Goal: Share content: Share content

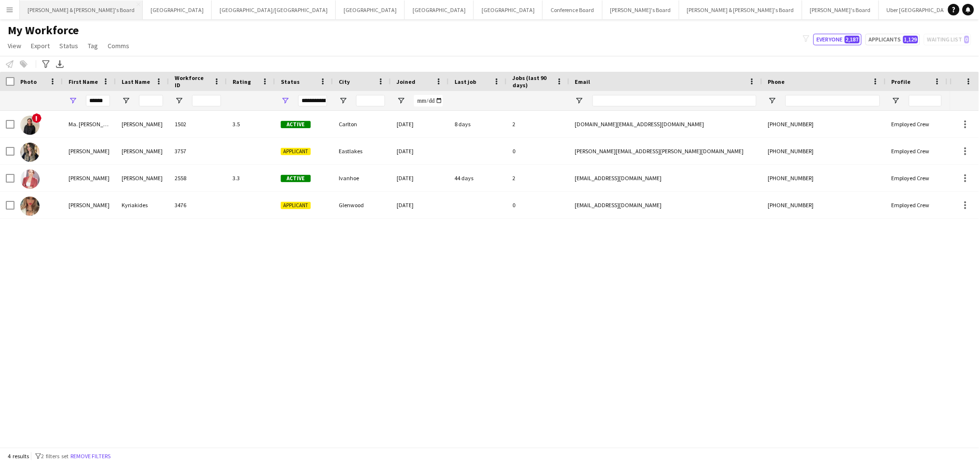
click at [29, 7] on button "[PERSON_NAME] & [PERSON_NAME]'s Board Close" at bounding box center [81, 9] width 123 height 19
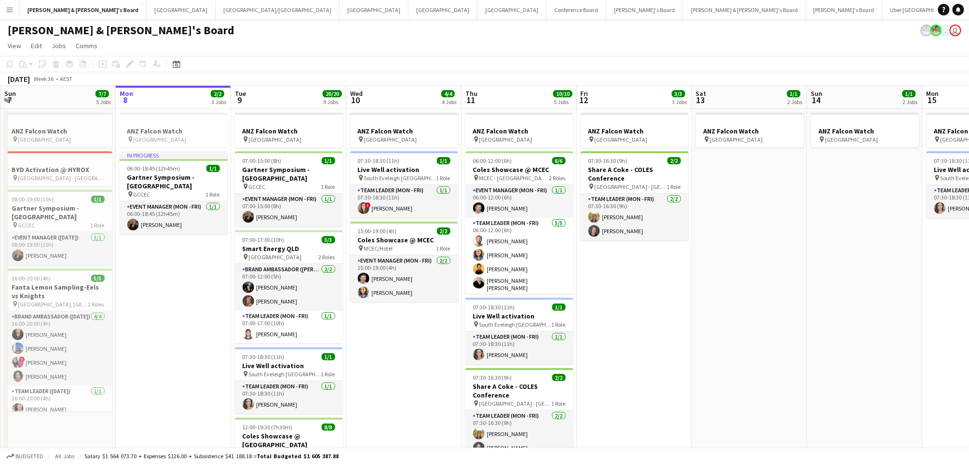
scroll to position [0, 282]
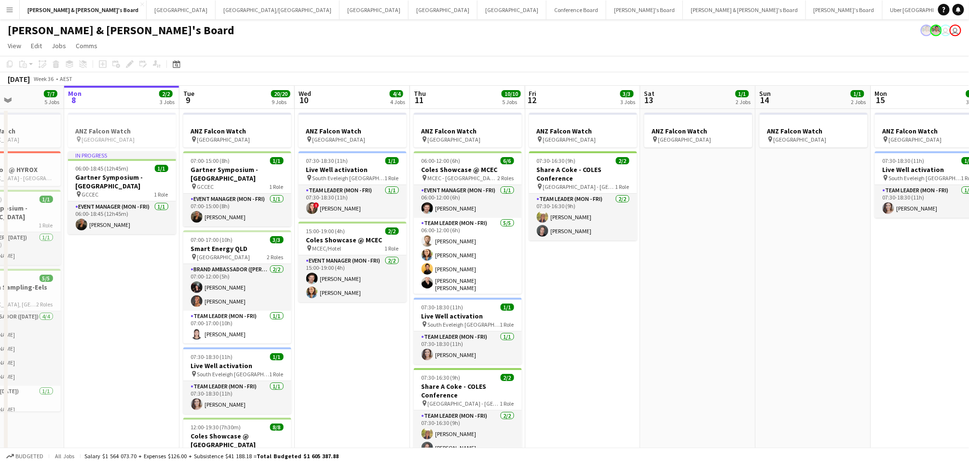
drag, startPoint x: 704, startPoint y: 333, endPoint x: 653, endPoint y: 328, distance: 51.8
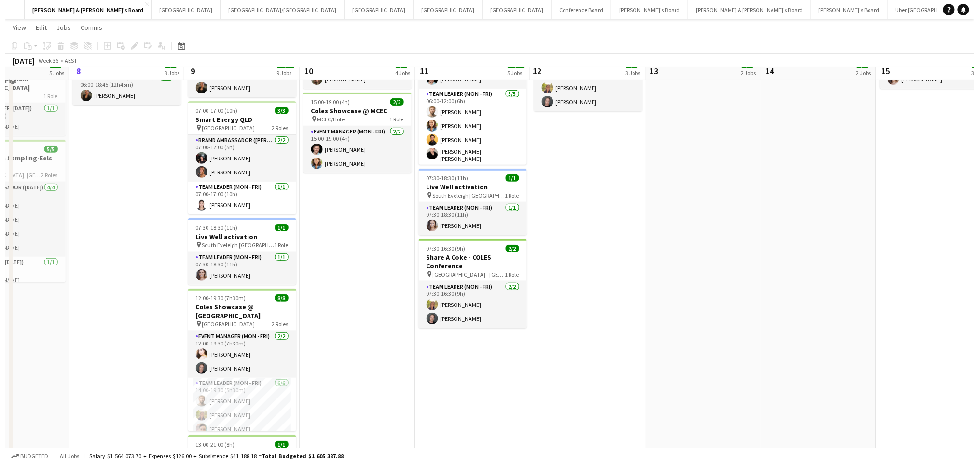
scroll to position [0, 0]
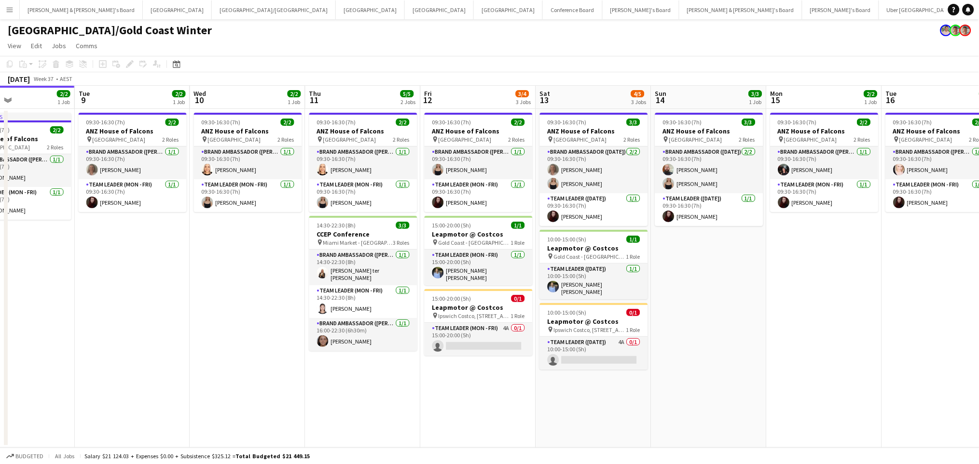
scroll to position [0, 394]
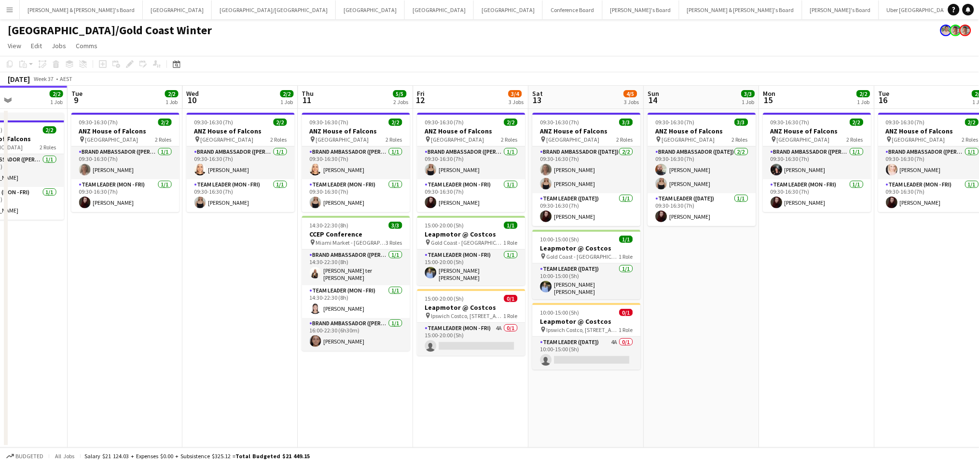
drag, startPoint x: 551, startPoint y: 226, endPoint x: 388, endPoint y: 228, distance: 163.0
click at [388, 228] on app-calendar-viewport "Fri 5 4/4 3 Jobs Sat 6 3/3 1 Job Sun 7 3/3 1 Job Mon 8 2/2 1 Job Tue 9 2/2 1 Jo…" at bounding box center [489, 267] width 979 height 362
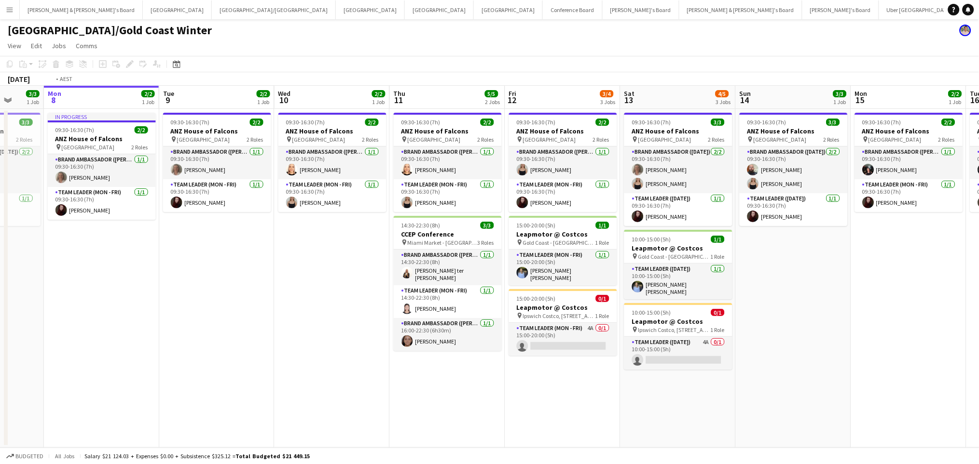
scroll to position [0, 370]
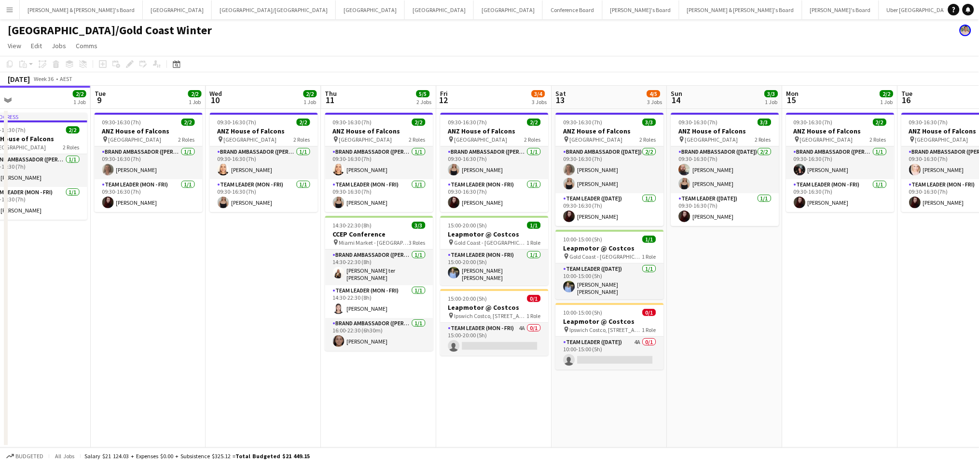
drag, startPoint x: 222, startPoint y: 313, endPoint x: 245, endPoint y: 309, distance: 23.6
click at [245, 309] on app-calendar-viewport "Fri 5 4/4 3 Jobs Sat 6 3/3 1 Job Sun 7 3/3 1 Job Mon 8 2/2 1 Job Tue 9 2/2 1 Jo…" at bounding box center [489, 267] width 979 height 362
click at [400, 237] on h3 "CCEP Conference" at bounding box center [379, 234] width 108 height 9
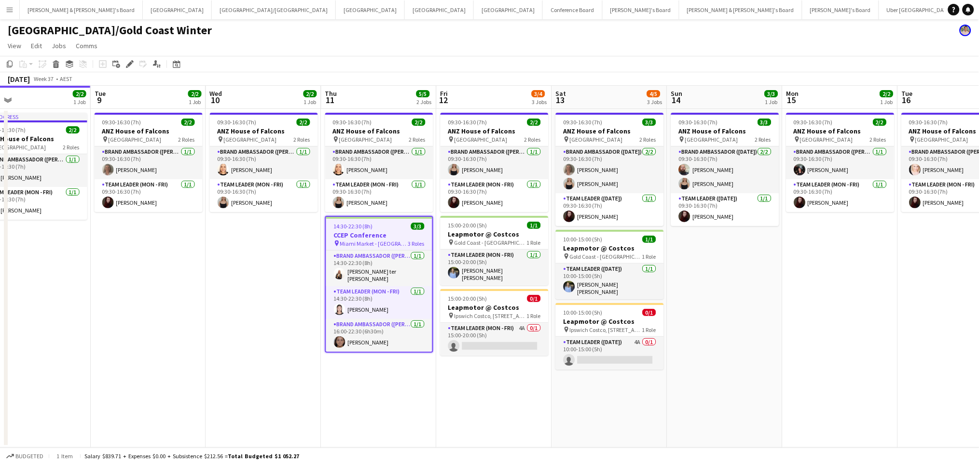
click at [400, 237] on h3 "CCEP Conference" at bounding box center [379, 235] width 106 height 9
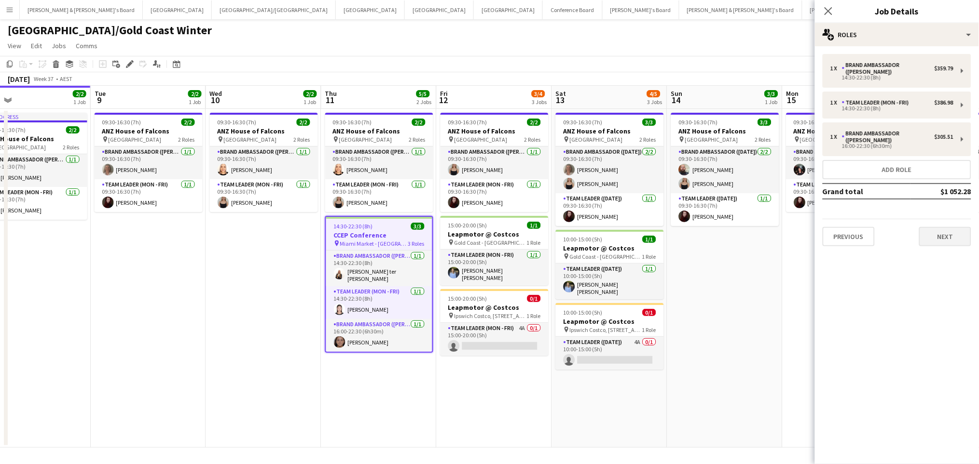
click at [948, 241] on mat-expansion-panel "pencil3 General details 1 x Brand Ambassador (Mon - Fri) $359.79 14:30-22:30 (8…" at bounding box center [897, 255] width 164 height 418
click at [938, 227] on button "Next" at bounding box center [945, 236] width 52 height 19
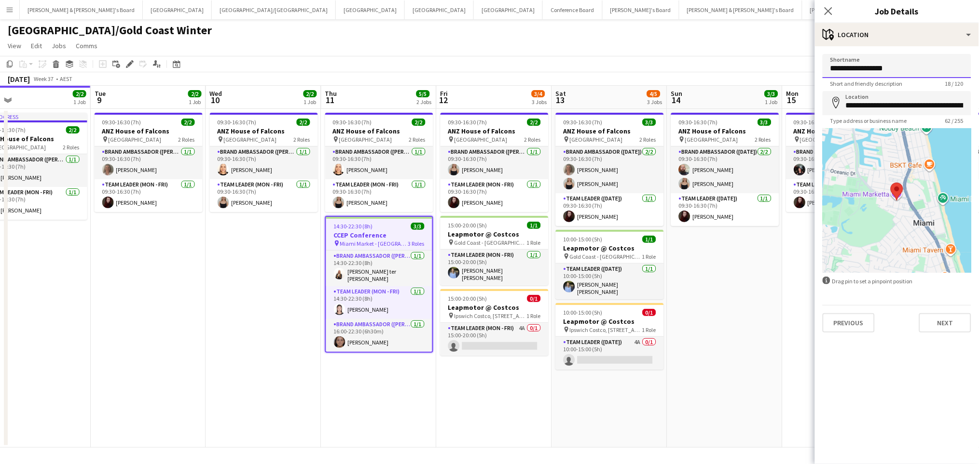
click at [877, 73] on input "**********" at bounding box center [896, 66] width 149 height 24
click at [877, 72] on input "**********" at bounding box center [896, 66] width 149 height 24
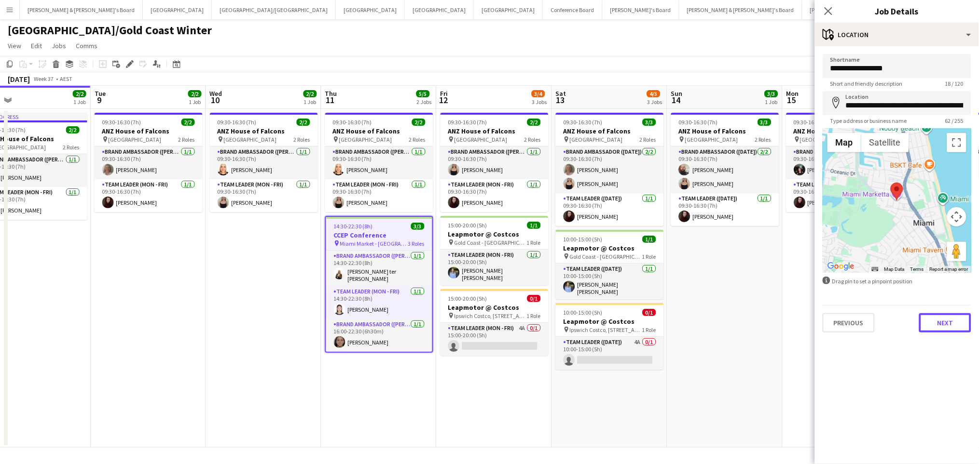
drag, startPoint x: 936, startPoint y: 323, endPoint x: 935, endPoint y: 335, distance: 12.1
click at [937, 322] on button "Next" at bounding box center [945, 323] width 52 height 19
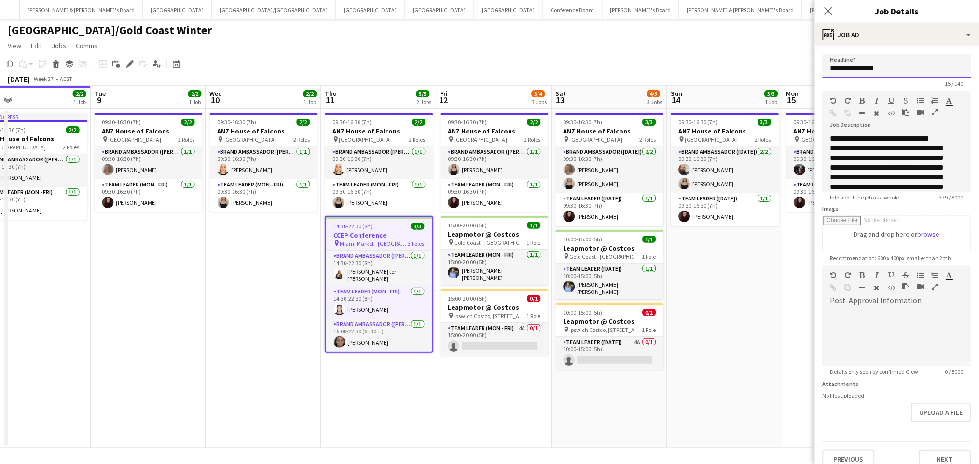
click at [870, 69] on input "**********" at bounding box center [896, 66] width 149 height 24
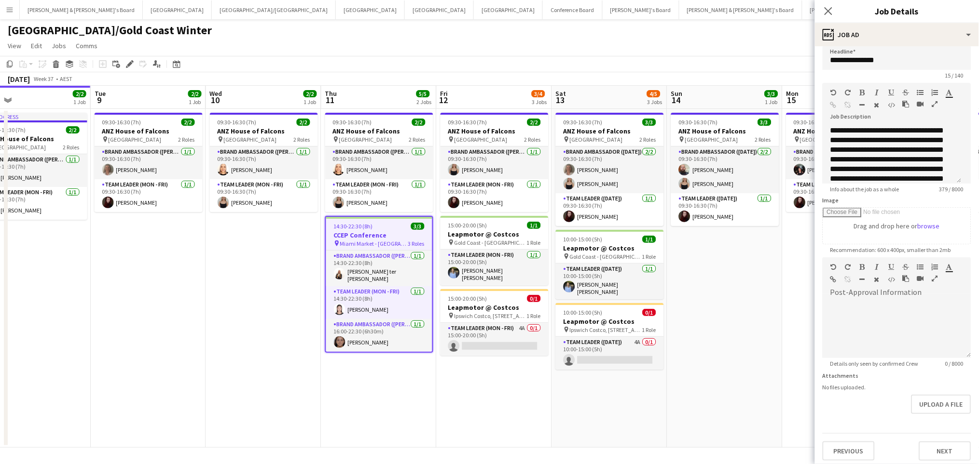
scroll to position [11, 0]
click at [923, 449] on button "Next" at bounding box center [945, 448] width 52 height 19
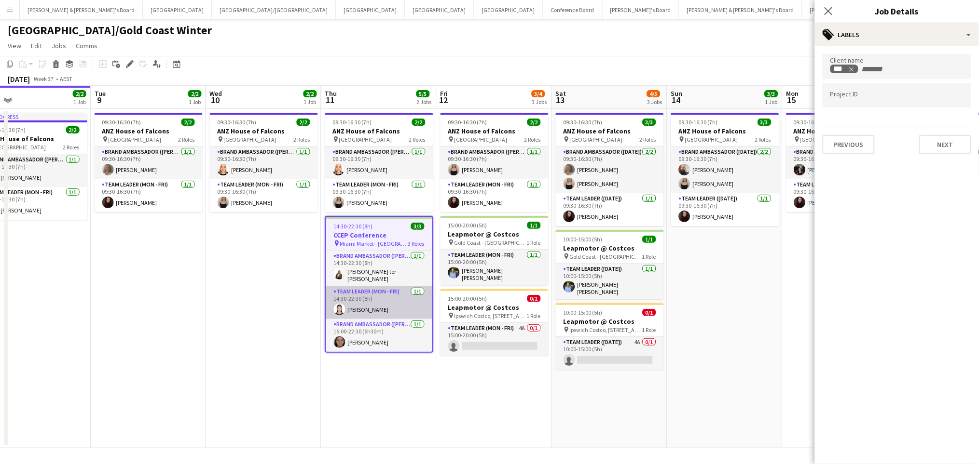
click at [356, 308] on app-card-role "Team Leader (Mon - Fri) [DATE] 14:30-22:30 (8h) [PERSON_NAME]" at bounding box center [379, 303] width 106 height 33
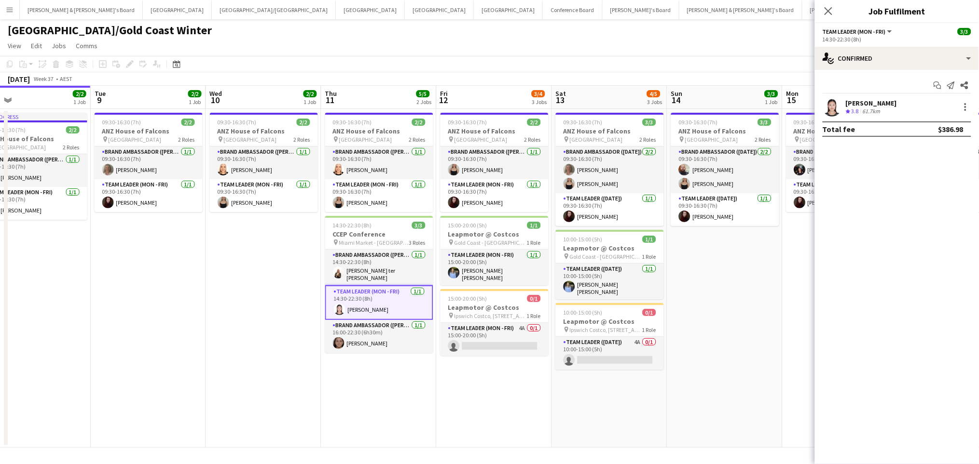
click at [863, 102] on div "[PERSON_NAME]" at bounding box center [871, 103] width 51 height 9
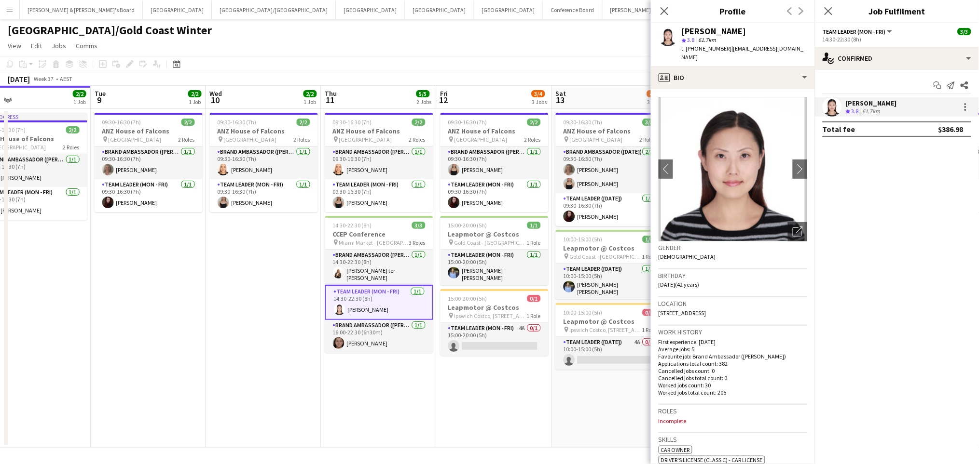
drag, startPoint x: 682, startPoint y: 28, endPoint x: 447, endPoint y: 108, distance: 248.5
click at [719, 28] on div "[PERSON_NAME]" at bounding box center [744, 31] width 125 height 9
copy div "[PERSON_NAME]"
drag, startPoint x: 695, startPoint y: 46, endPoint x: 721, endPoint y: 50, distance: 26.3
click at [721, 50] on span "t. [PHONE_NUMBER]" at bounding box center [707, 48] width 50 height 7
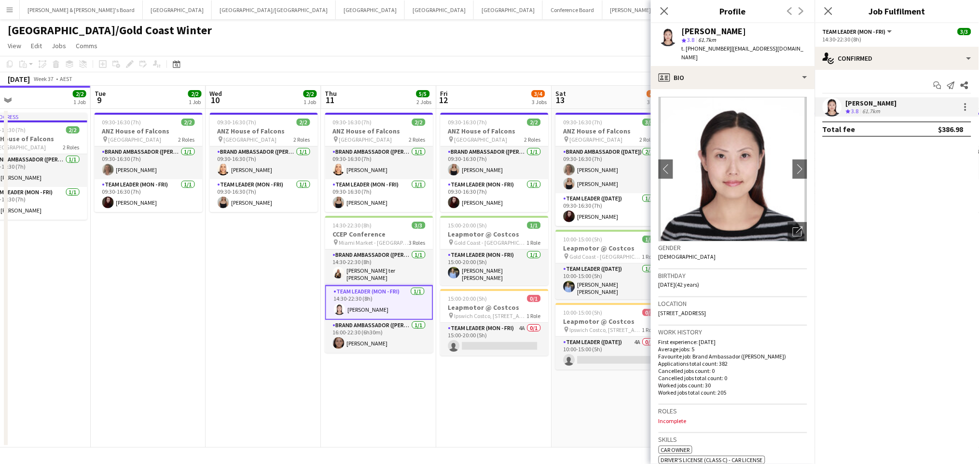
copy span "481700054"
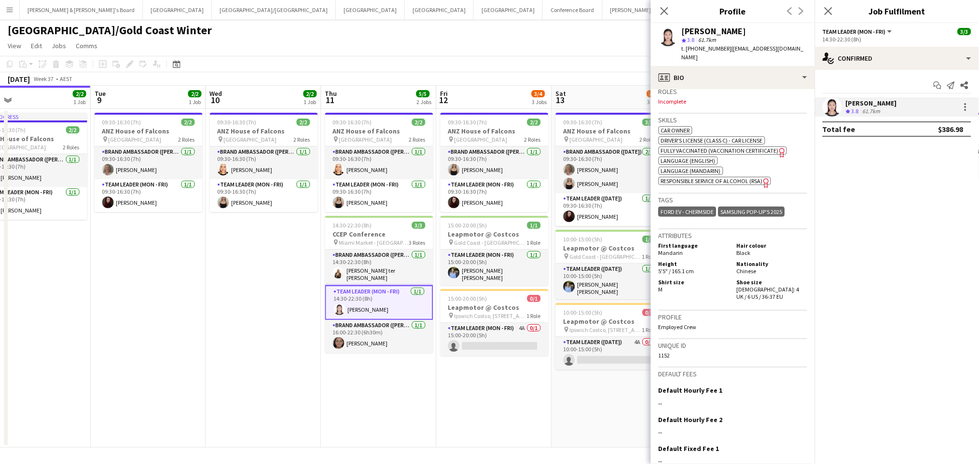
scroll to position [380, 0]
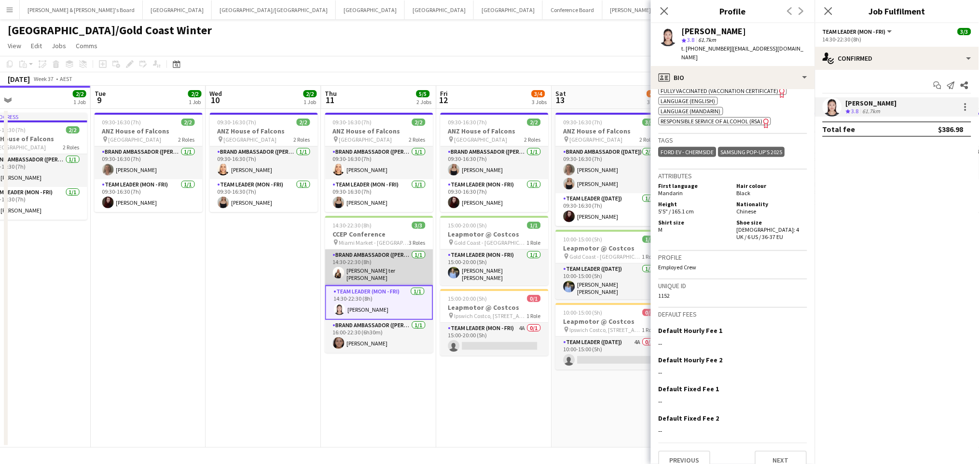
click at [363, 263] on app-card-role "Brand Ambassador (Mon - Fri) [DATE] 14:30-22:30 (8h) [PERSON_NAME] ter [PERSON_…" at bounding box center [379, 268] width 108 height 36
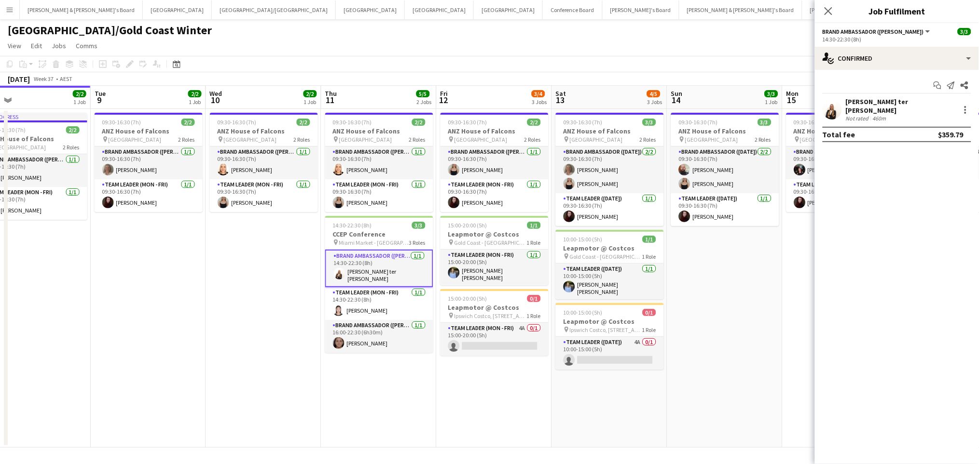
click at [855, 100] on div "[PERSON_NAME] ter [PERSON_NAME]" at bounding box center [901, 105] width 110 height 17
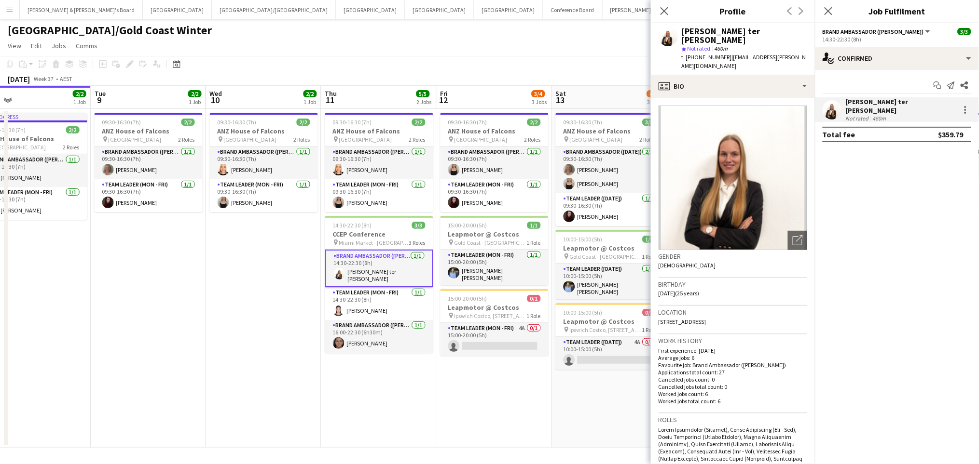
drag, startPoint x: 682, startPoint y: 32, endPoint x: 767, endPoint y: 37, distance: 86.0
click at [767, 37] on div "[PERSON_NAME] ter [PERSON_NAME] star Not rated 460m t. [PHONE_NUMBER] | [EMAIL_…" at bounding box center [744, 49] width 125 height 44
click at [742, 27] on div "[PERSON_NAME] ter [PERSON_NAME]" at bounding box center [744, 35] width 125 height 17
copy div "[PERSON_NAME] ter [PERSON_NAME]"
drag, startPoint x: 695, startPoint y: 48, endPoint x: 723, endPoint y: 47, distance: 28.5
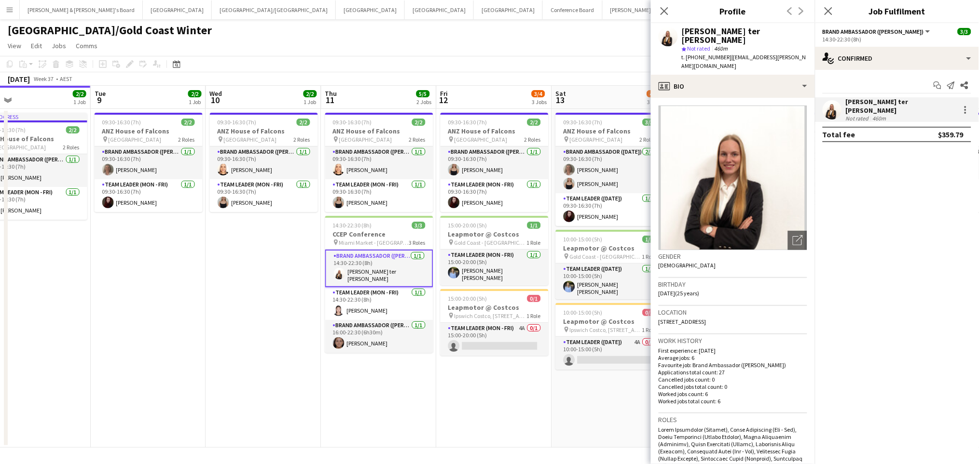
click at [723, 54] on span "t. [PHONE_NUMBER]" at bounding box center [707, 57] width 50 height 7
copy span "0437926887"
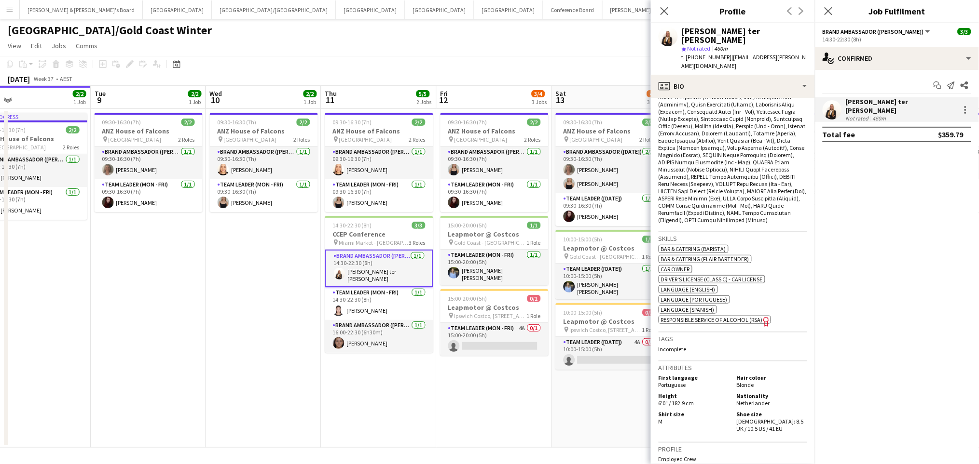
scroll to position [450, 0]
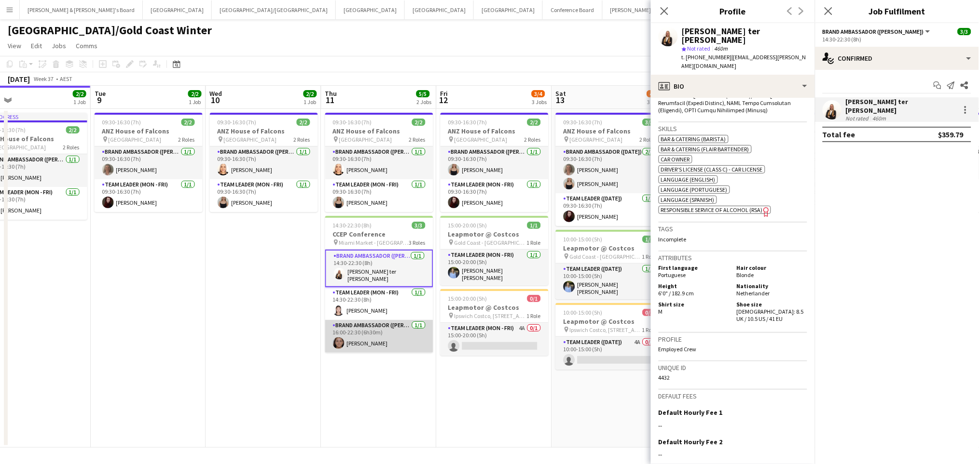
click at [386, 332] on app-card-role "Brand Ambassador (Mon - Fri) [DATE] 16:00-22:30 (6h30m) [PERSON_NAME]" at bounding box center [379, 336] width 108 height 33
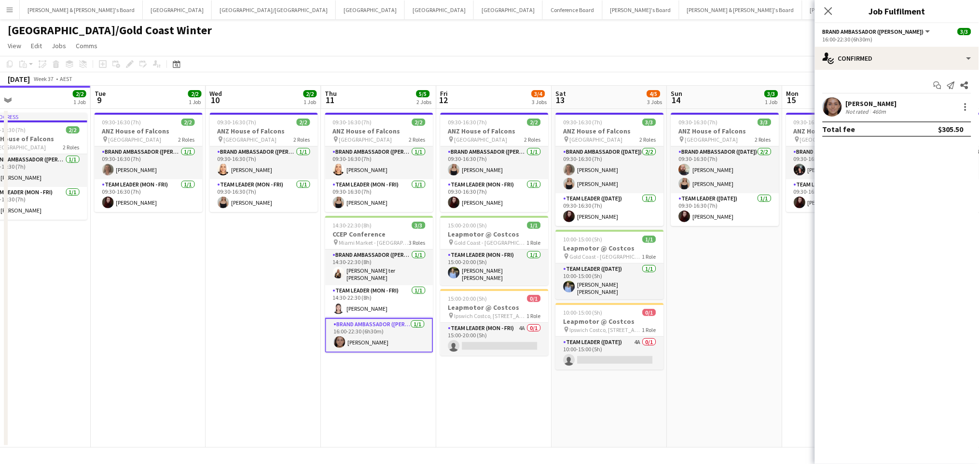
click at [900, 105] on div "[PERSON_NAME] Not rated 460m" at bounding box center [897, 106] width 164 height 19
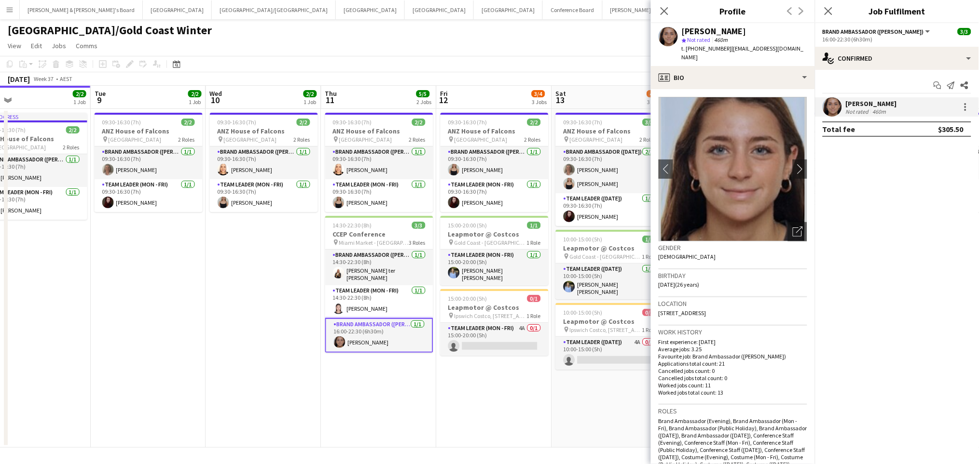
drag, startPoint x: 682, startPoint y: 28, endPoint x: 744, endPoint y: 27, distance: 61.7
click at [744, 27] on div "[PERSON_NAME]" at bounding box center [744, 31] width 125 height 9
copy div "[PERSON_NAME]"
drag, startPoint x: 695, startPoint y: 44, endPoint x: 723, endPoint y: 49, distance: 28.8
click at [723, 49] on span "t. [PHONE_NUMBER]" at bounding box center [707, 48] width 50 height 7
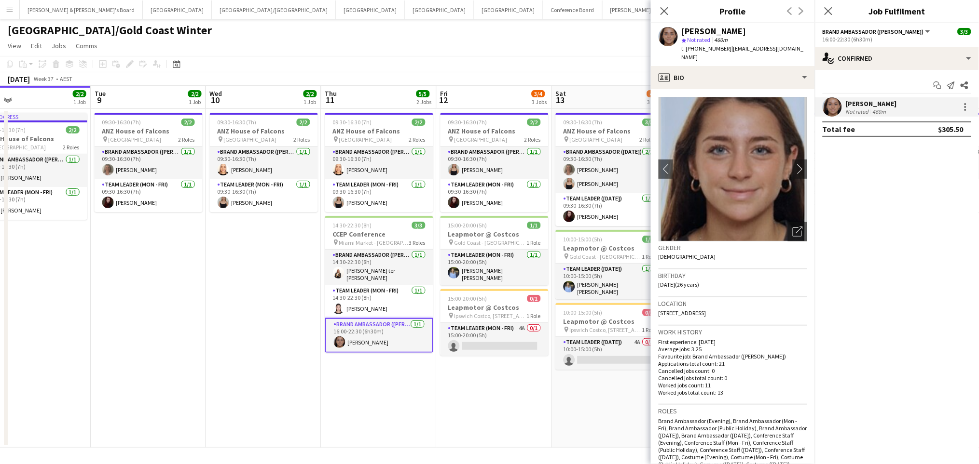
copy span "0492886364"
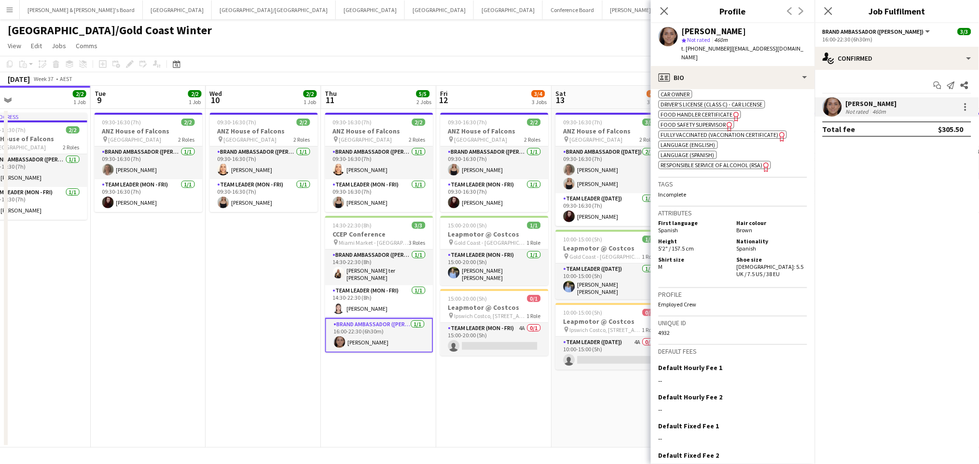
click at [369, 326] on app-card-role "Brand Ambassador (Mon - Fri) [DATE] 16:00-22:30 (6h30m) [PERSON_NAME]" at bounding box center [379, 335] width 108 height 35
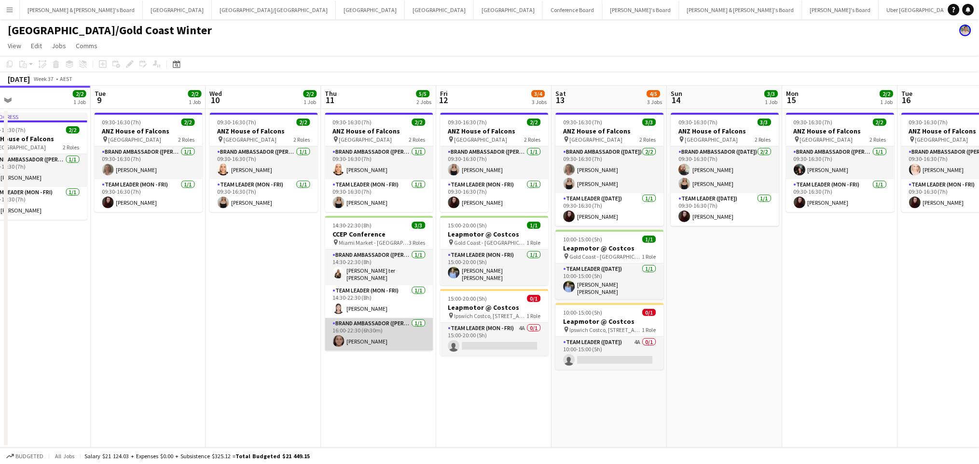
click at [369, 326] on app-card-role "Brand Ambassador (Mon - Fri) [DATE] 16:00-22:30 (6h30m) [PERSON_NAME]" at bounding box center [379, 334] width 108 height 33
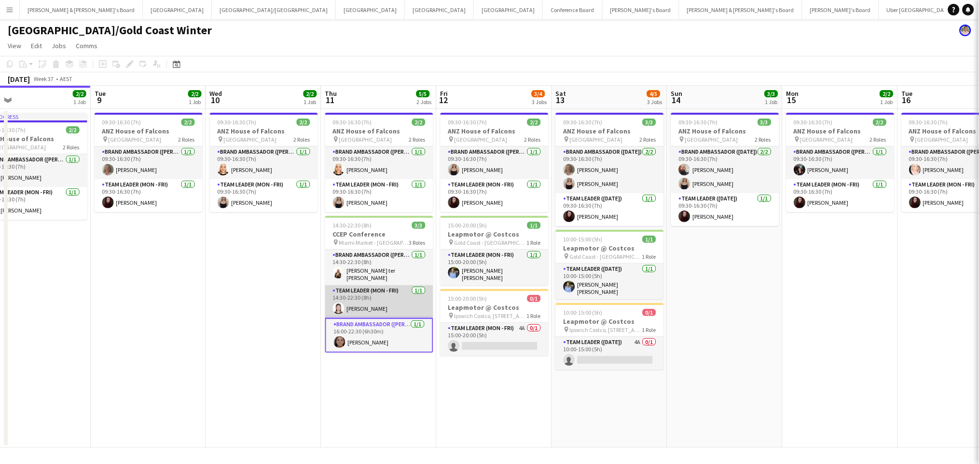
click at [375, 303] on app-card-role "Team Leader (Mon - Fri) [DATE] 14:30-22:30 (8h) [PERSON_NAME]" at bounding box center [379, 302] width 108 height 33
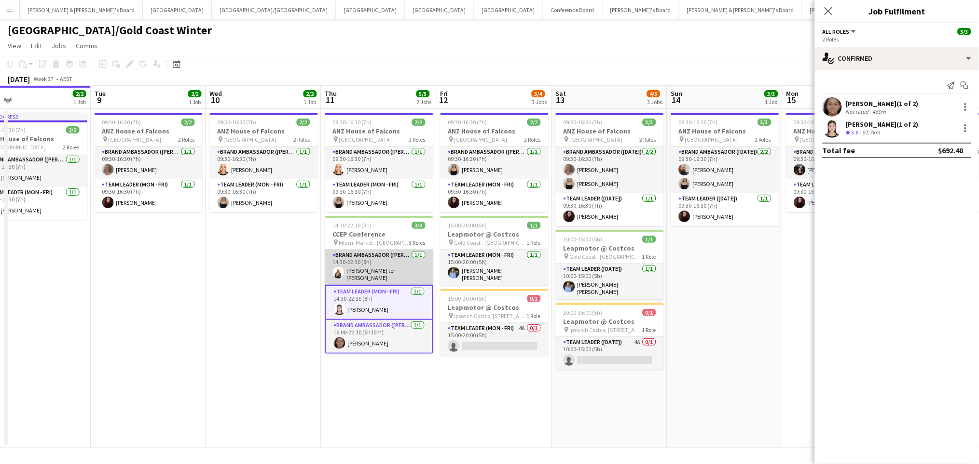
click at [392, 273] on app-card-role "Brand Ambassador (Mon - Fri) [DATE] 14:30-22:30 (8h) [PERSON_NAME] ter [PERSON_…" at bounding box center [379, 268] width 108 height 36
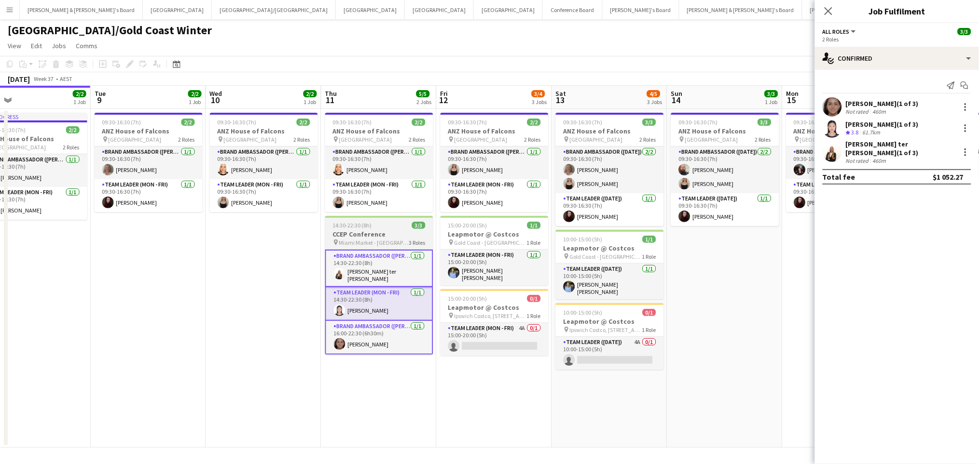
click at [399, 241] on div "pin [GEOGRAPHIC_DATA] - QLD 3 Roles" at bounding box center [379, 243] width 108 height 8
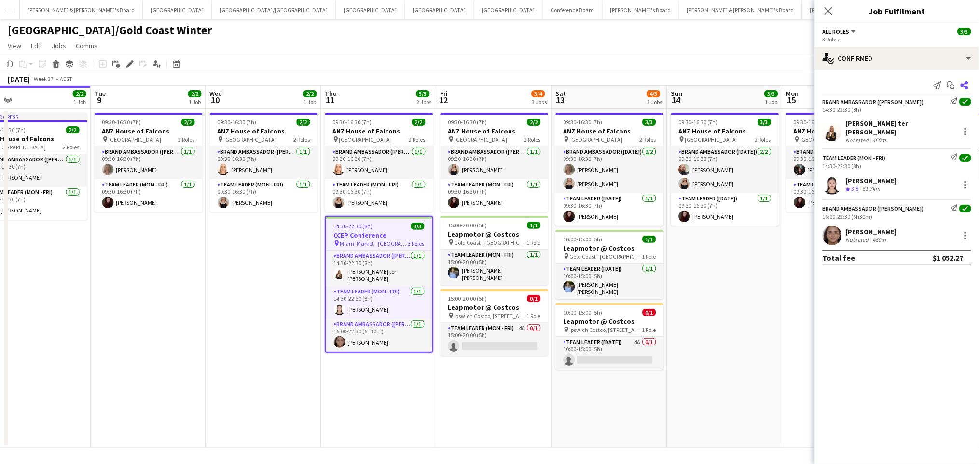
click at [967, 85] on icon "Share" at bounding box center [964, 86] width 8 height 8
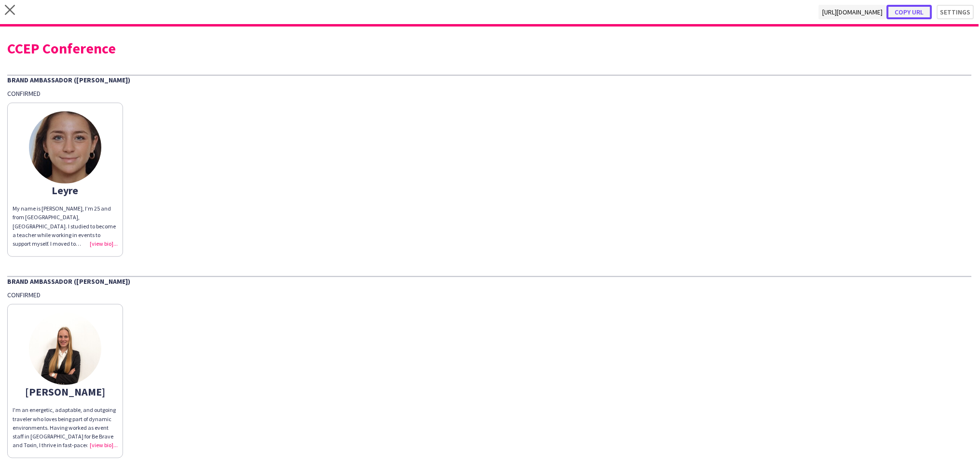
click at [914, 8] on button "Copy url" at bounding box center [909, 12] width 45 height 14
click at [81, 45] on div "CCEP Conference" at bounding box center [489, 48] width 964 height 14
copy div "CCEP Conference"
